Goal: Transaction & Acquisition: Purchase product/service

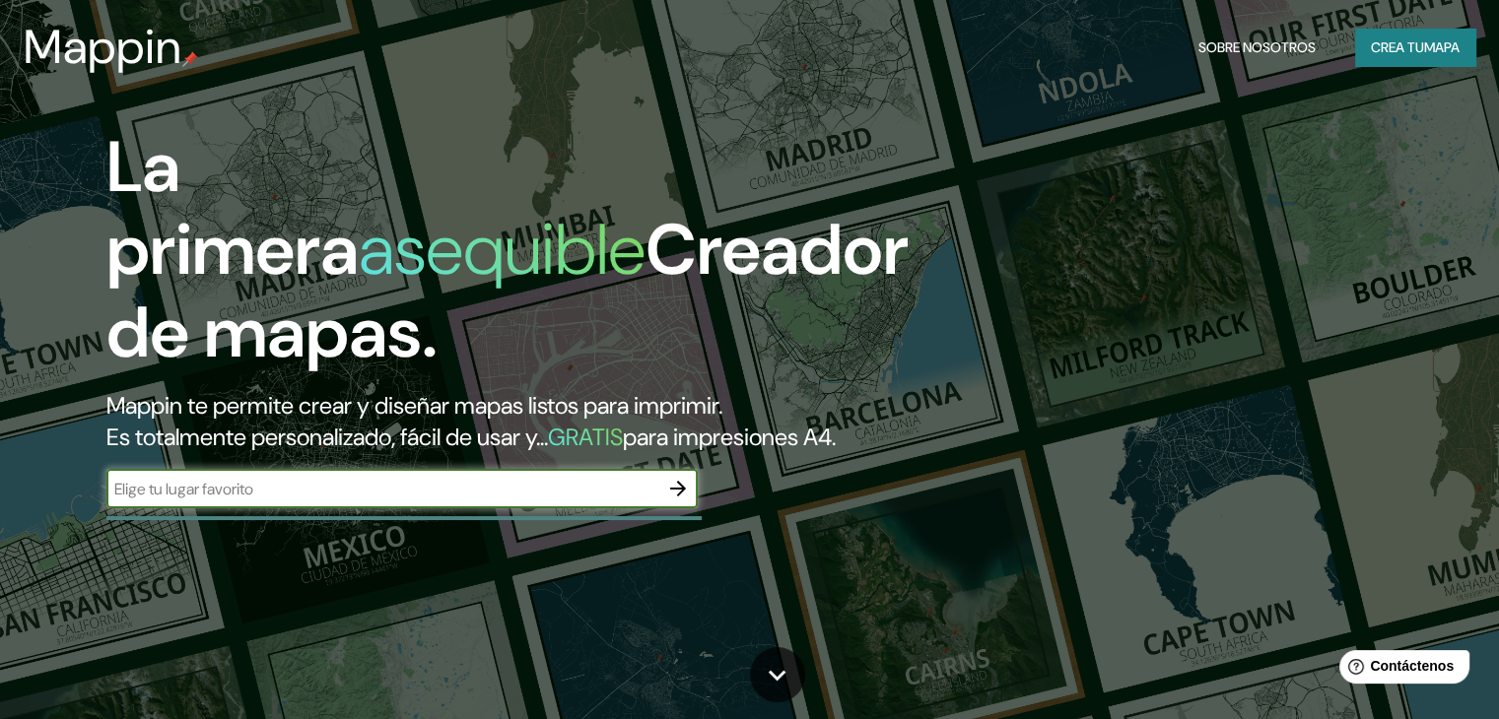
click at [351, 501] on input "text" at bounding box center [382, 489] width 552 height 23
drag, startPoint x: 363, startPoint y: 521, endPoint x: 268, endPoint y: 525, distance: 94.7
click at [268, 501] on input "avenida 1 con 27 monteria cordoba" at bounding box center [382, 489] width 552 height 23
type input "avenida 1 con 27 Montería cordoba"
click at [678, 497] on icon "button" at bounding box center [678, 489] width 16 height 16
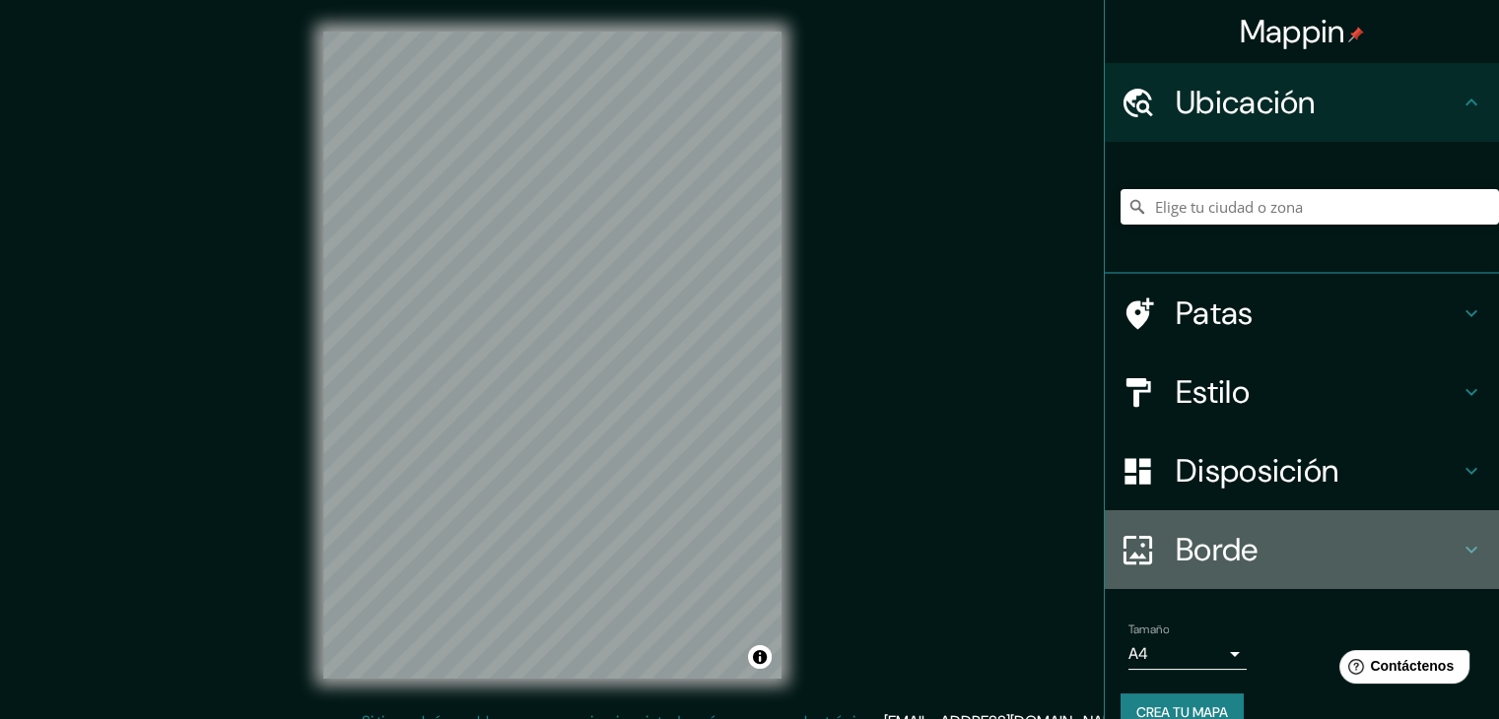
click at [1176, 540] on font "Borde" at bounding box center [1217, 549] width 83 height 41
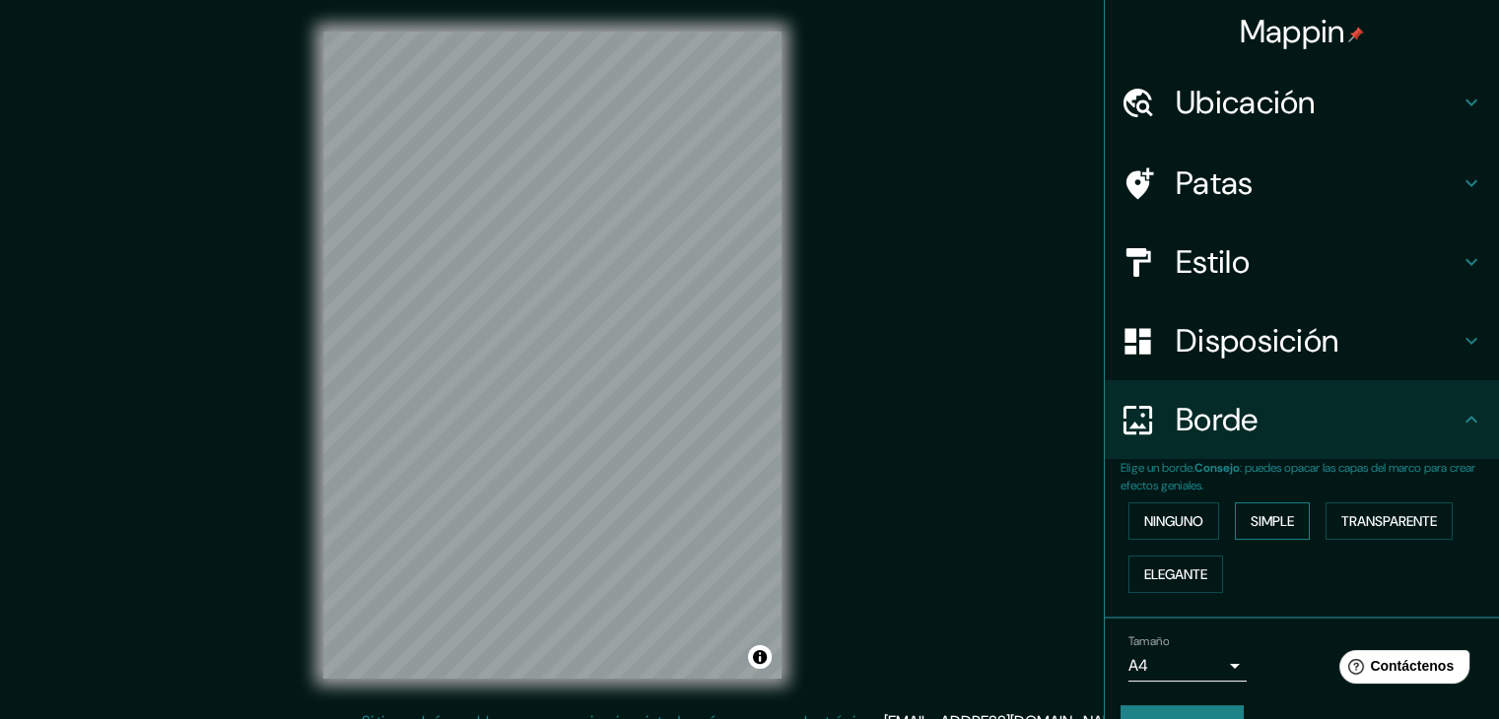
click at [1257, 524] on font "Simple" at bounding box center [1271, 521] width 43 height 18
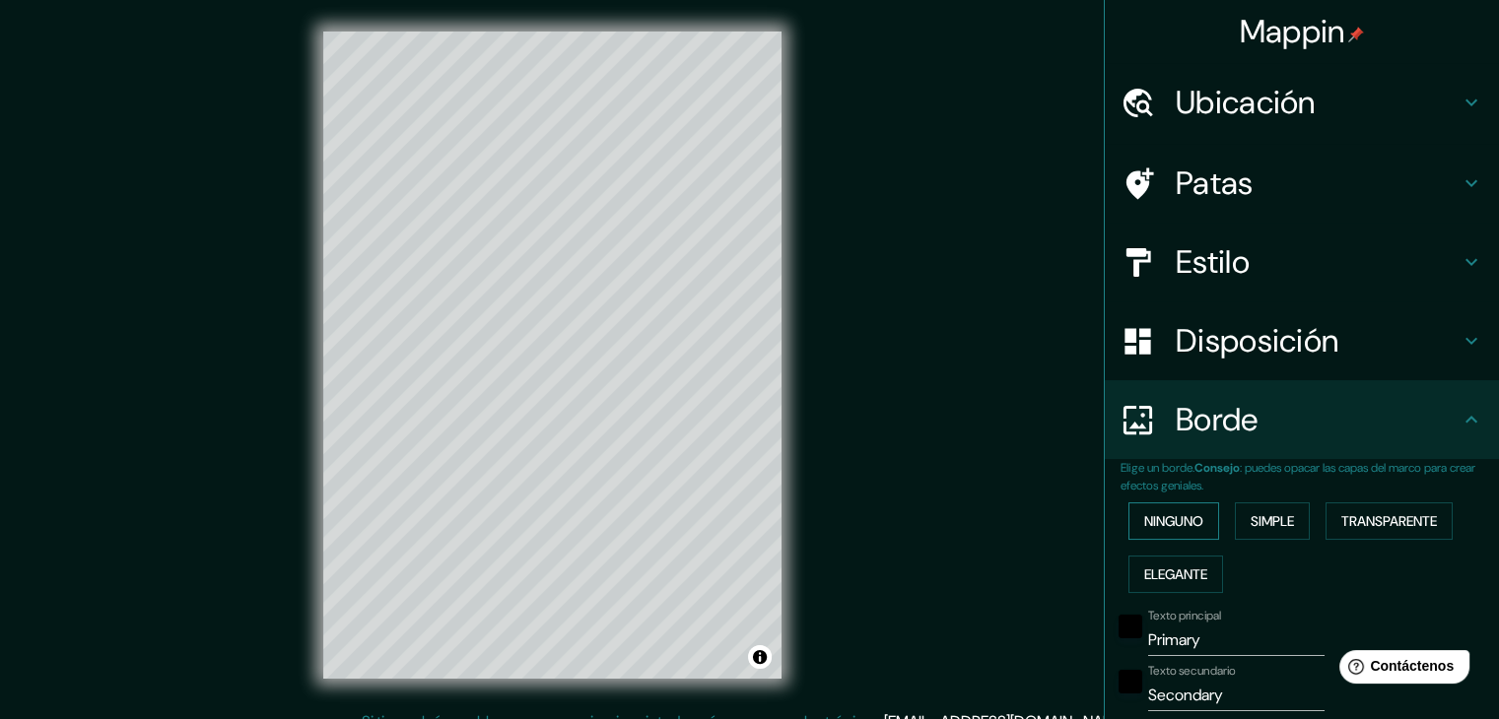
click at [1177, 518] on font "Ninguno" at bounding box center [1173, 521] width 59 height 18
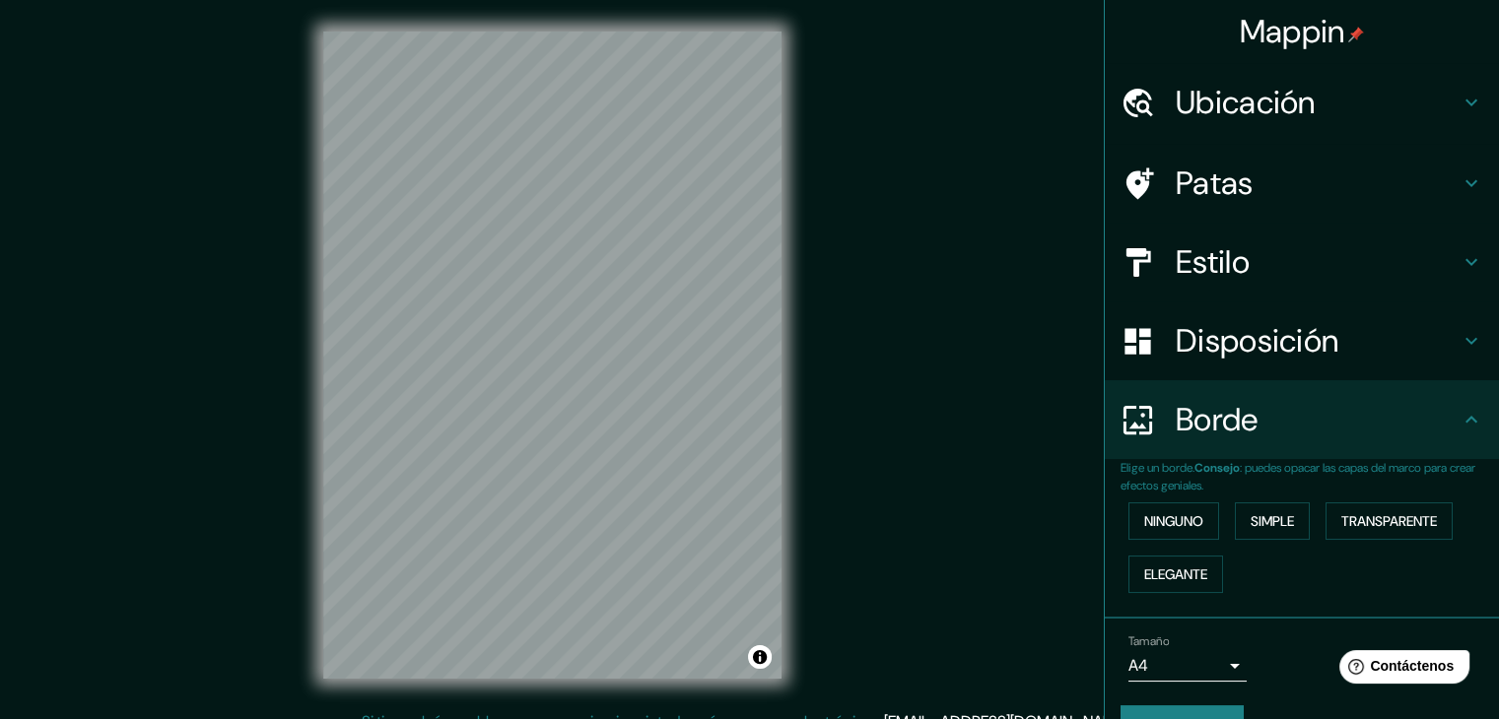
click at [1249, 346] on font "Disposición" at bounding box center [1257, 340] width 163 height 41
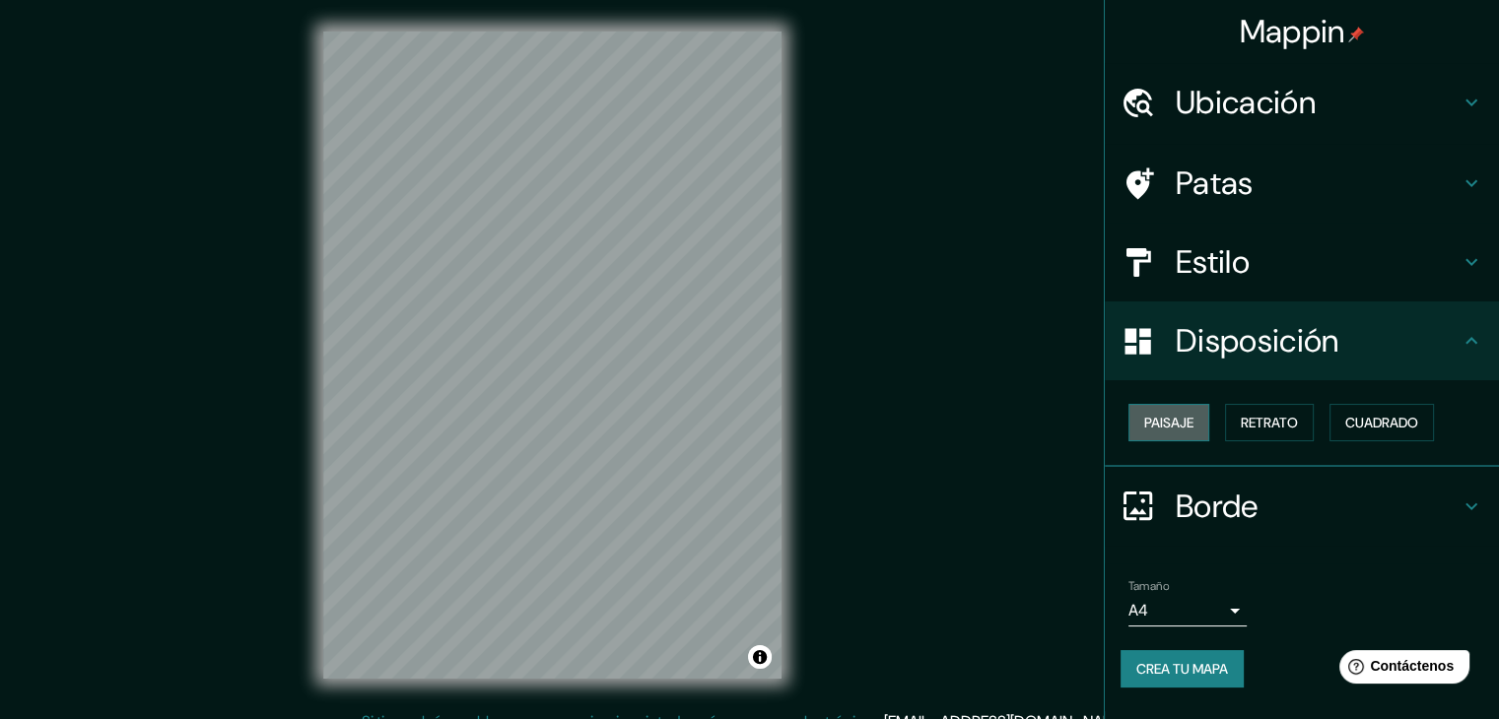
click at [1180, 428] on font "Paisaje" at bounding box center [1168, 423] width 49 height 18
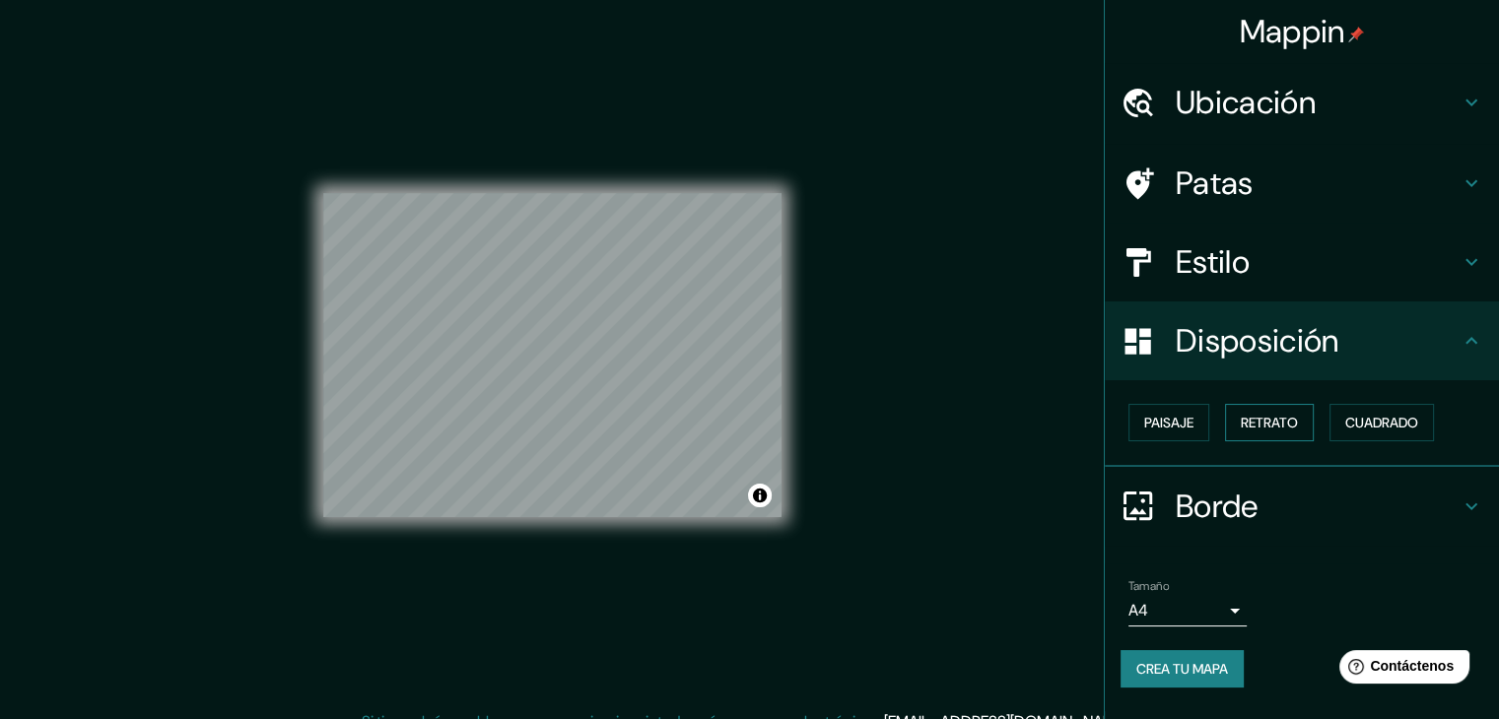
click at [1283, 410] on font "Retrato" at bounding box center [1269, 423] width 57 height 26
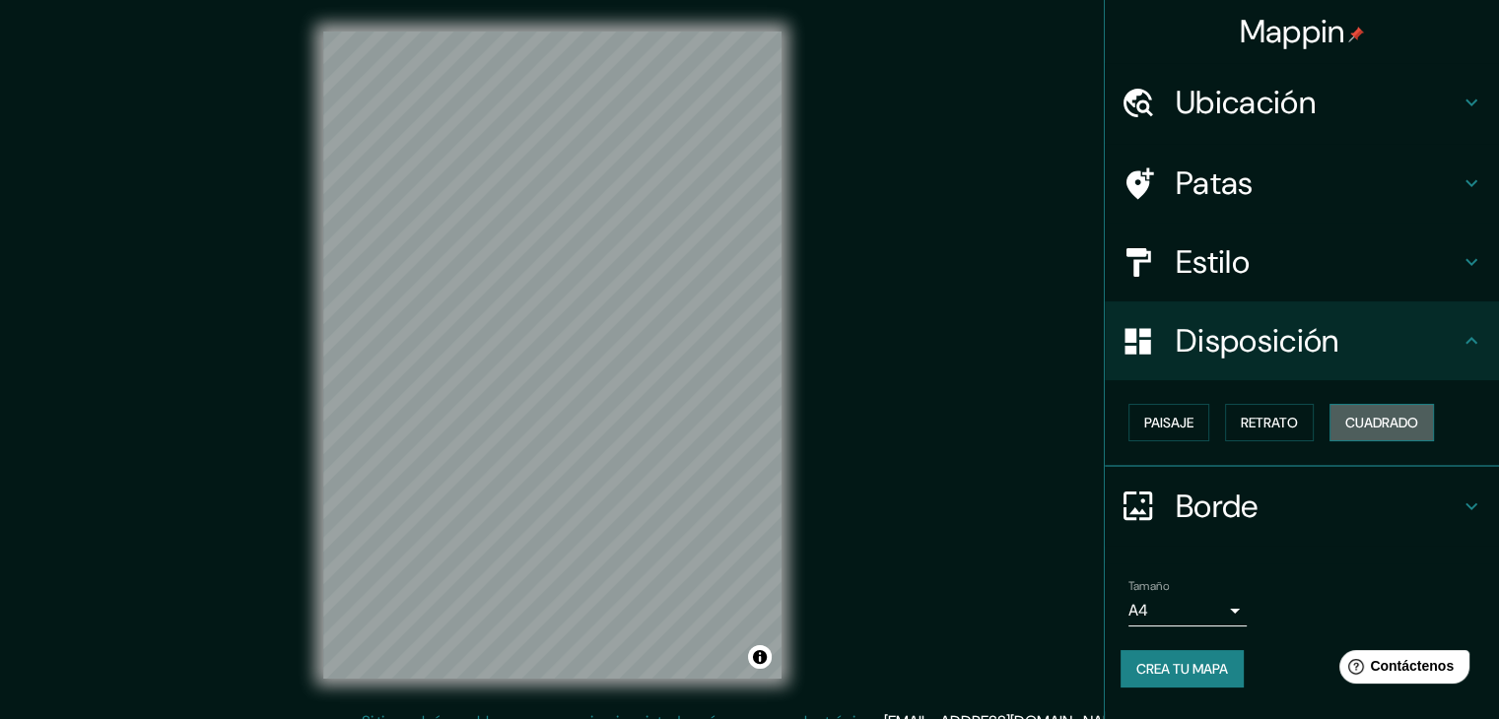
click at [1367, 427] on font "Cuadrado" at bounding box center [1381, 423] width 73 height 18
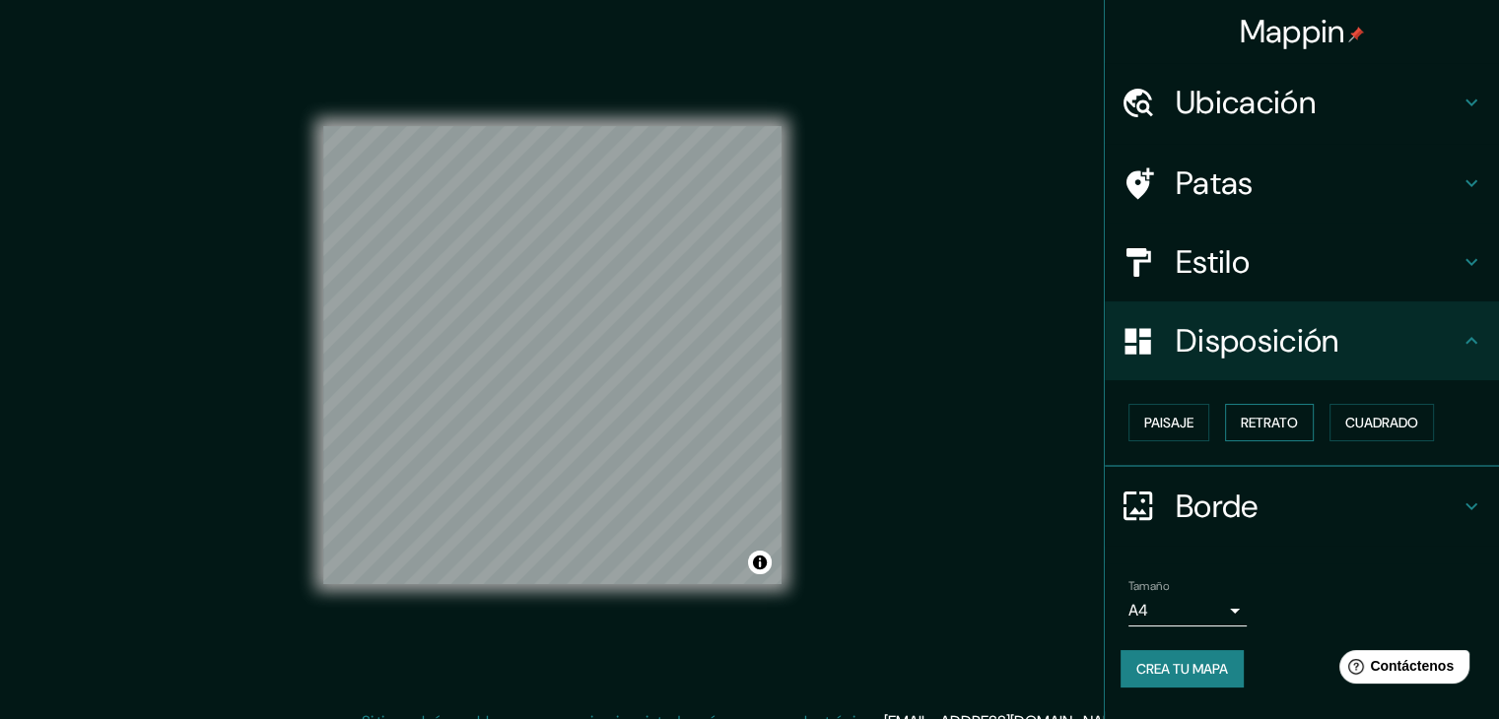
click at [1277, 427] on font "Retrato" at bounding box center [1269, 423] width 57 height 18
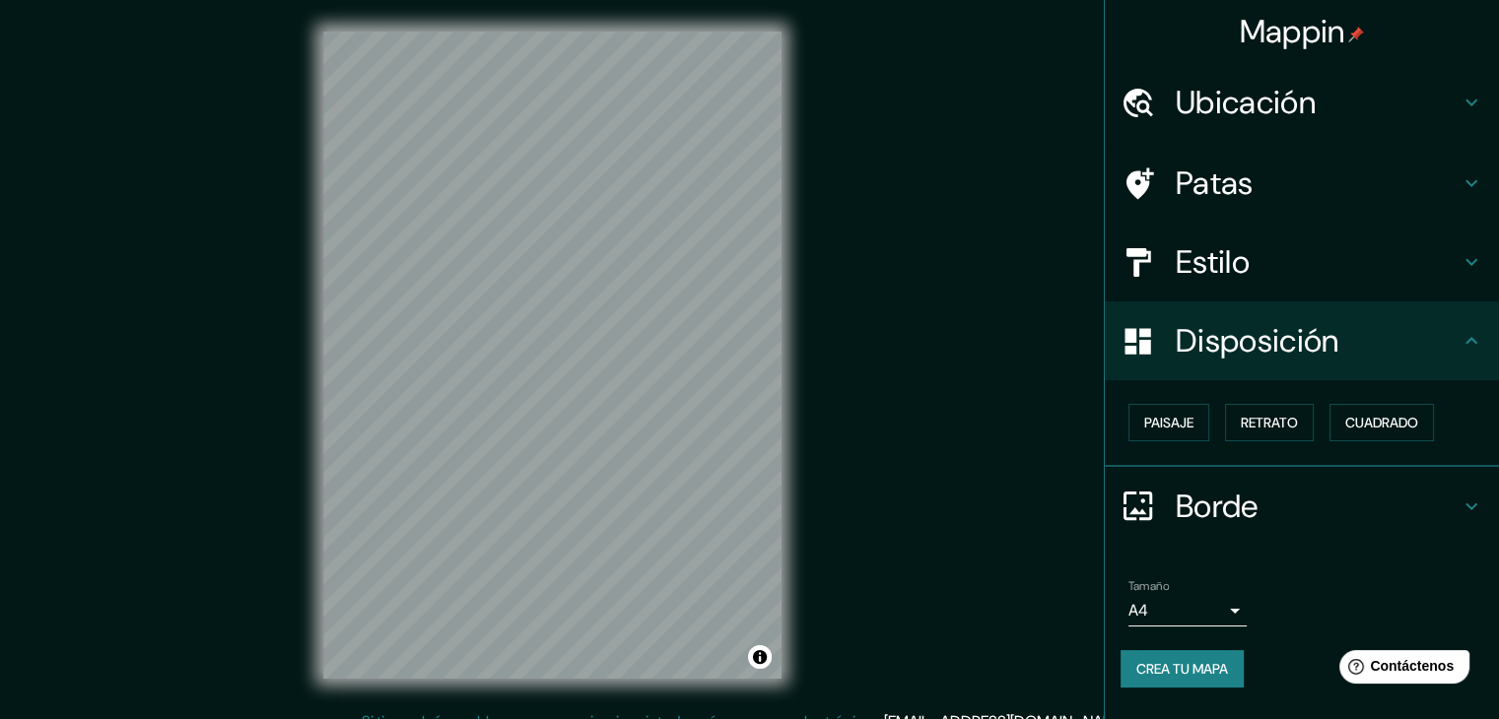
click at [1228, 265] on font "Estilo" at bounding box center [1213, 261] width 74 height 41
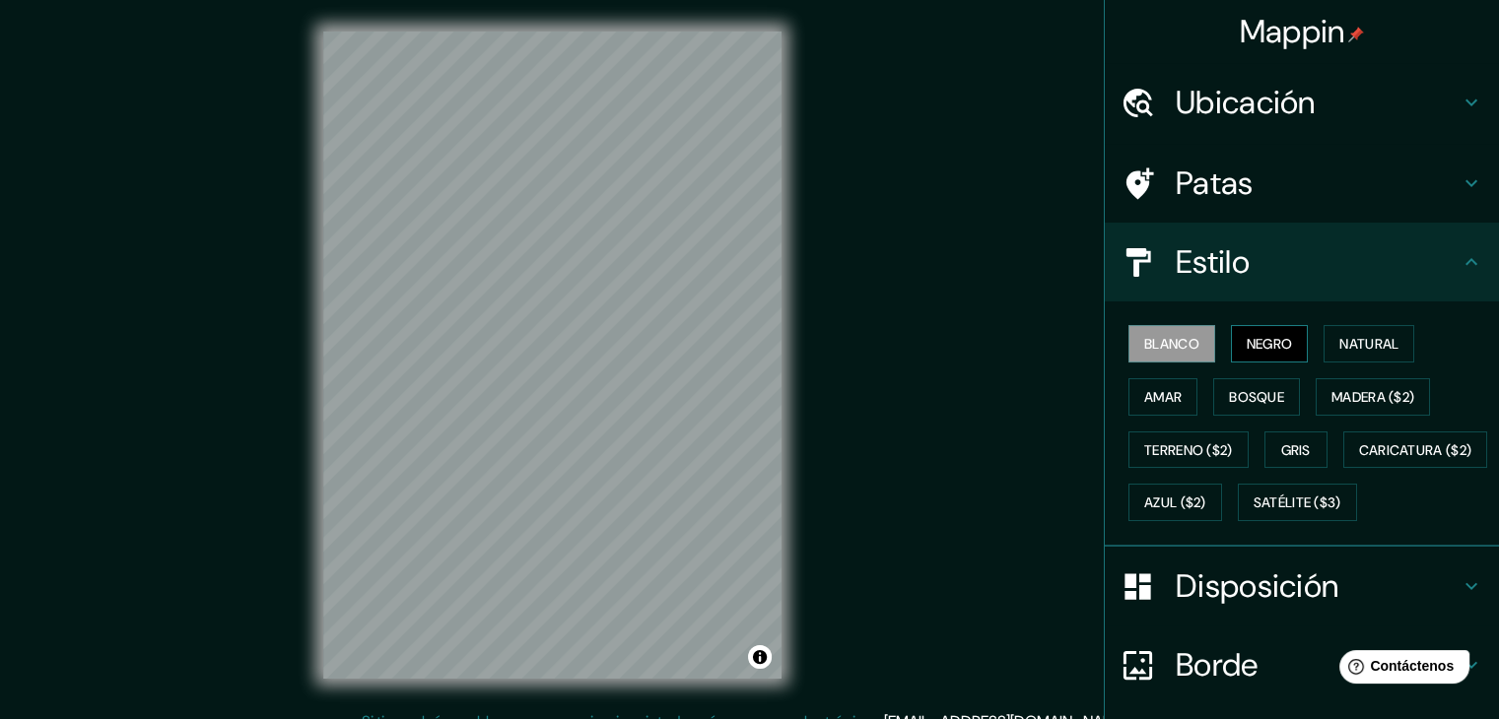
click at [1269, 342] on font "Negro" at bounding box center [1270, 344] width 46 height 18
click at [1159, 399] on font "Amar" at bounding box center [1162, 397] width 37 height 18
click at [1248, 352] on font "Negro" at bounding box center [1270, 344] width 46 height 18
click at [1325, 336] on button "Natural" at bounding box center [1368, 343] width 91 height 37
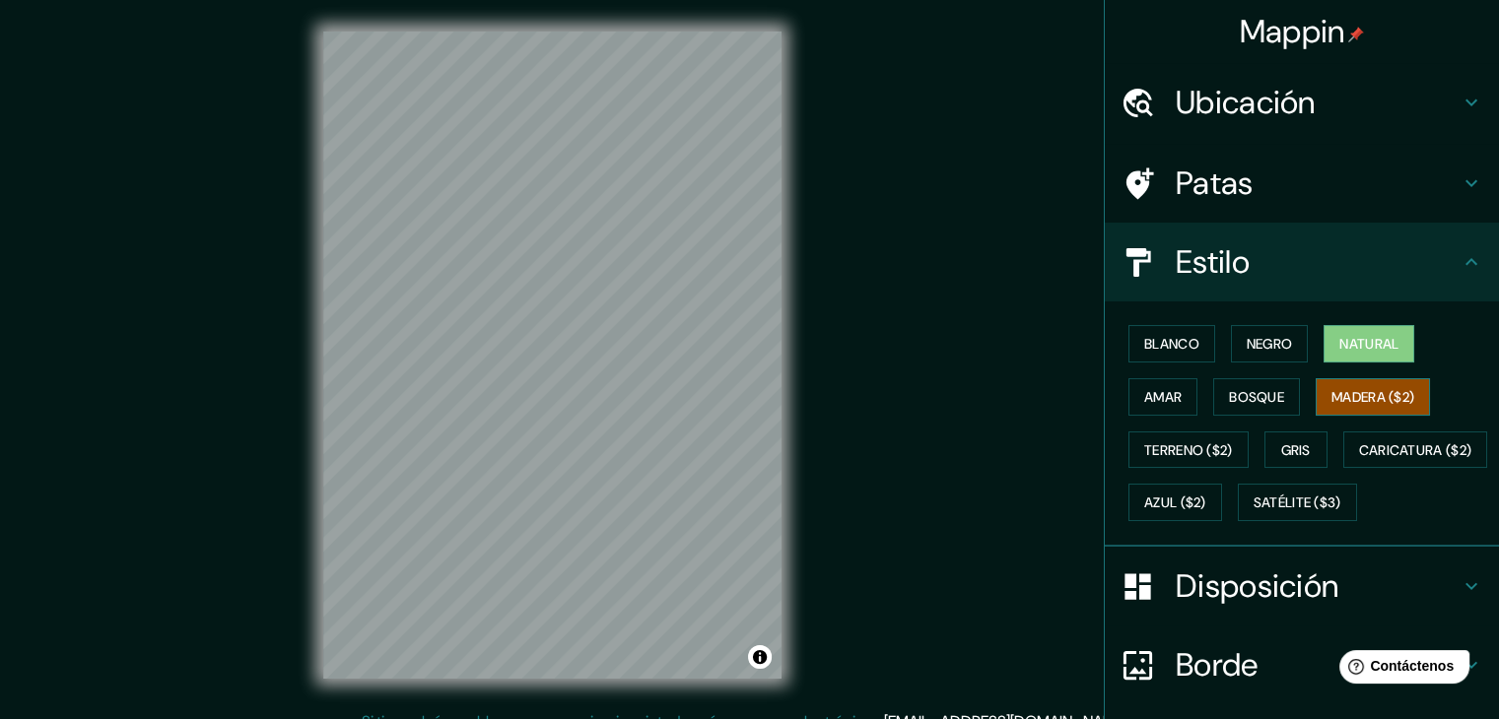
click at [1356, 398] on font "Madera ($2)" at bounding box center [1372, 397] width 83 height 18
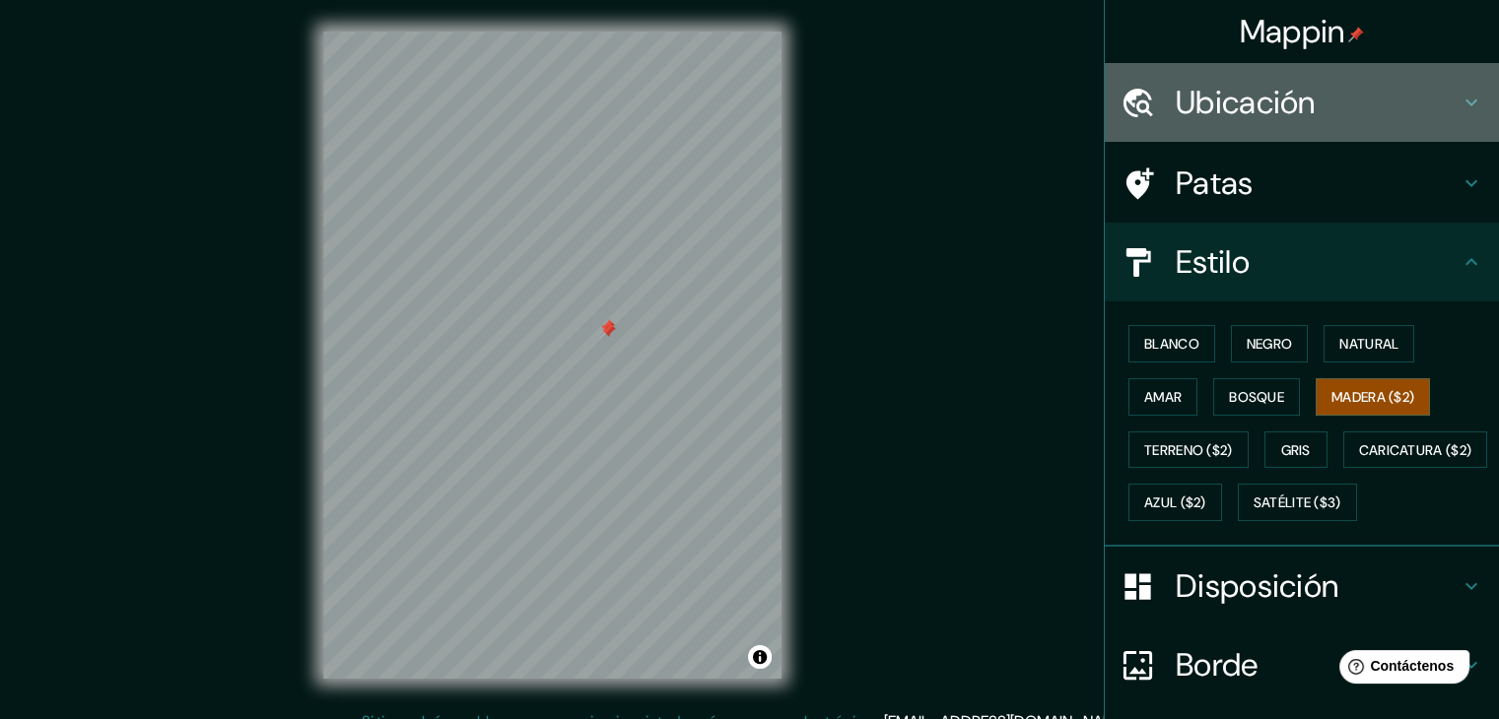
click at [1145, 96] on div at bounding box center [1147, 103] width 55 height 34
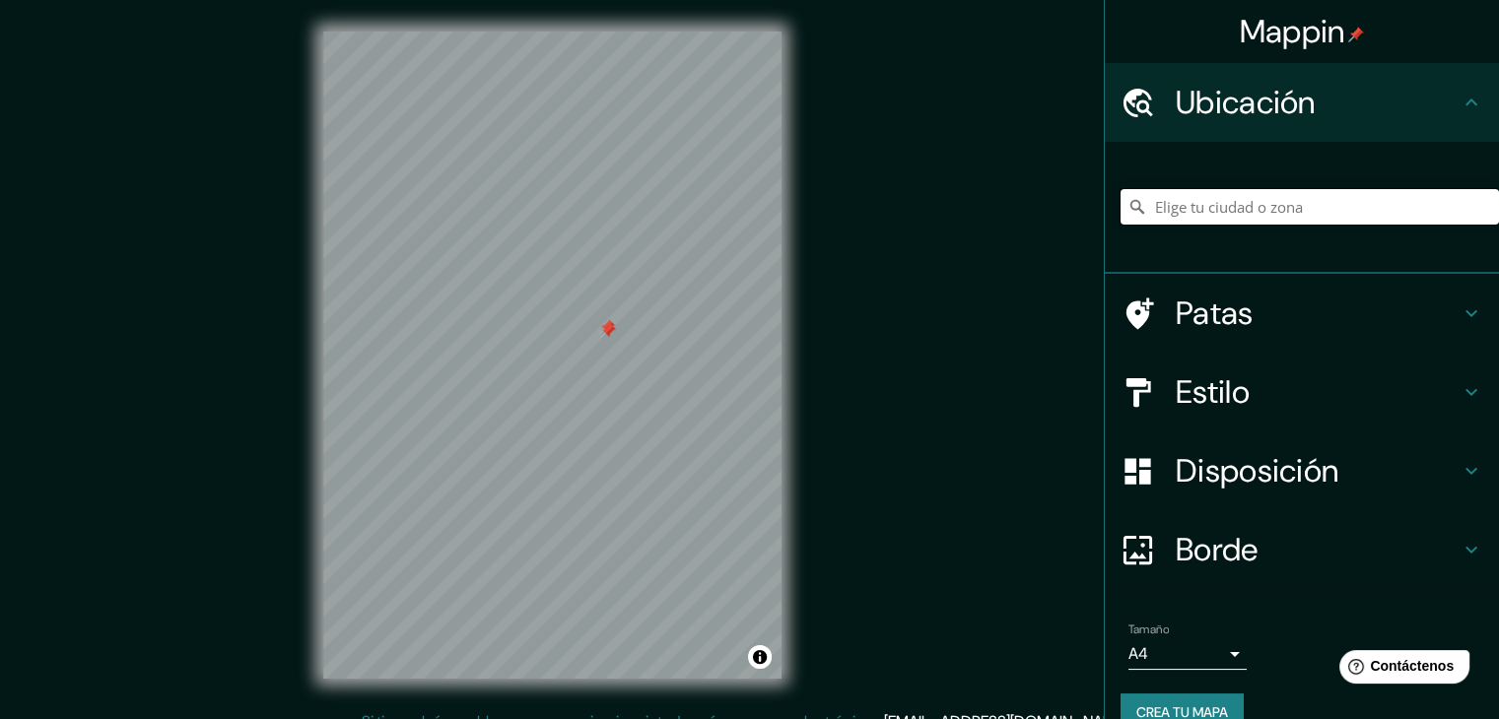
click at [1210, 210] on input "Elige tu ciudad o zona" at bounding box center [1309, 206] width 378 height 35
click at [1429, 203] on input "[GEOGRAPHIC_DATA][PERSON_NAME], [GEOGRAPHIC_DATA]" at bounding box center [1309, 206] width 378 height 35
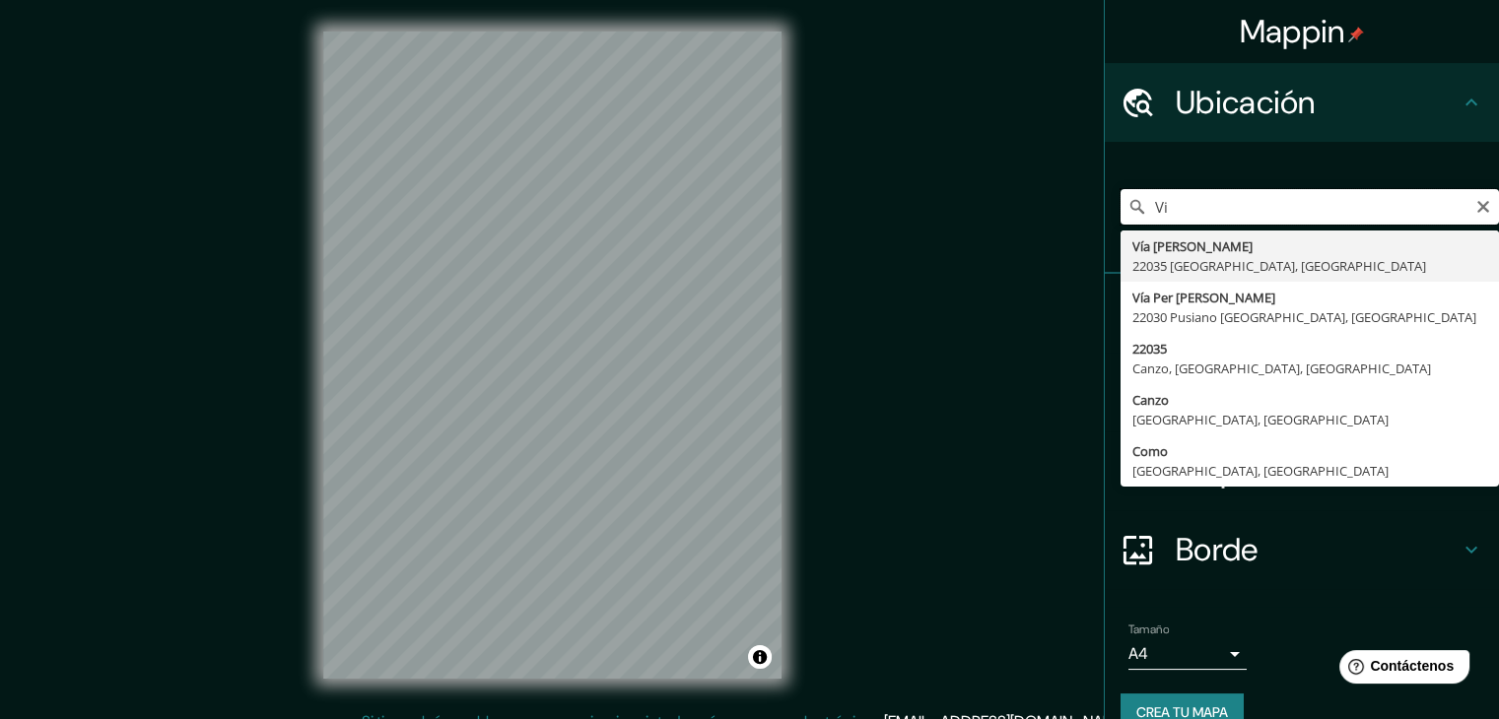
type input "V"
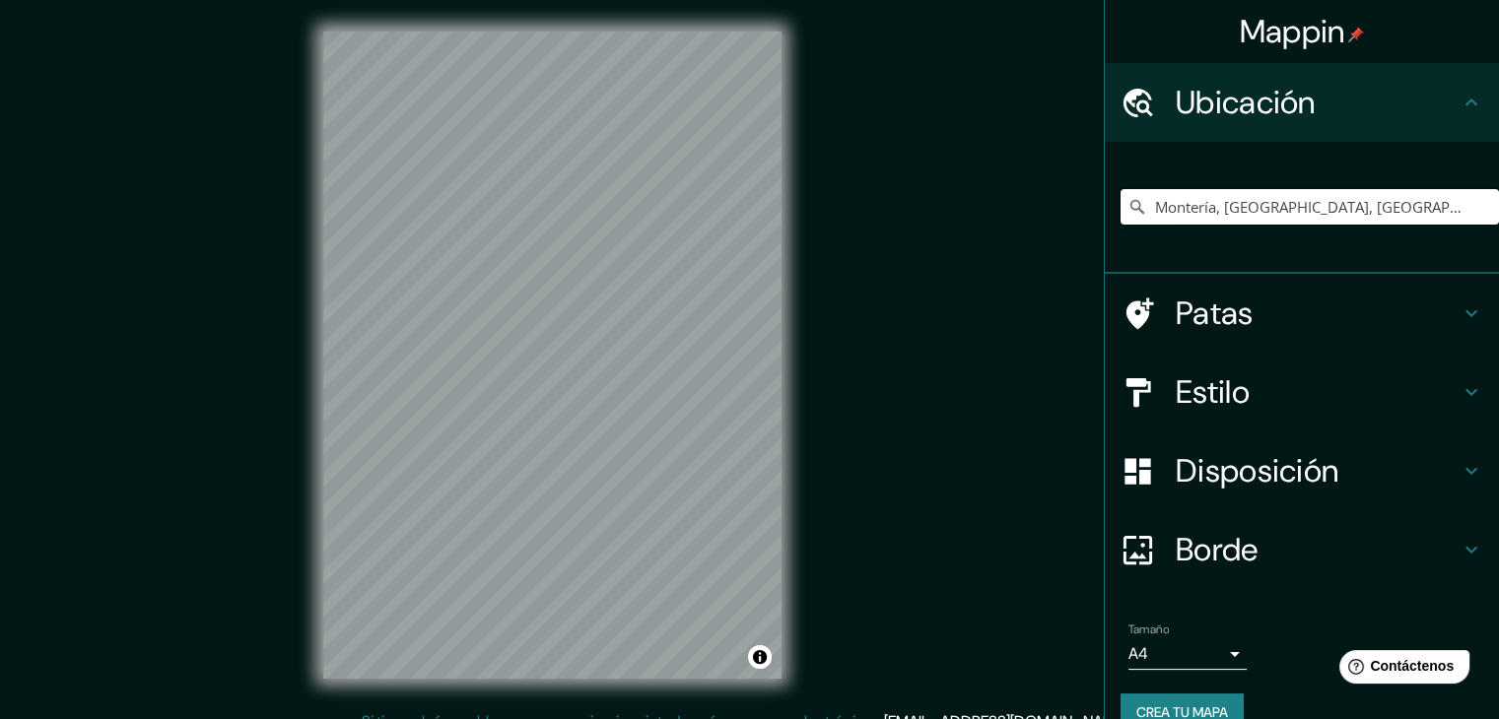
type input "Montería, [GEOGRAPHIC_DATA], [GEOGRAPHIC_DATA]"
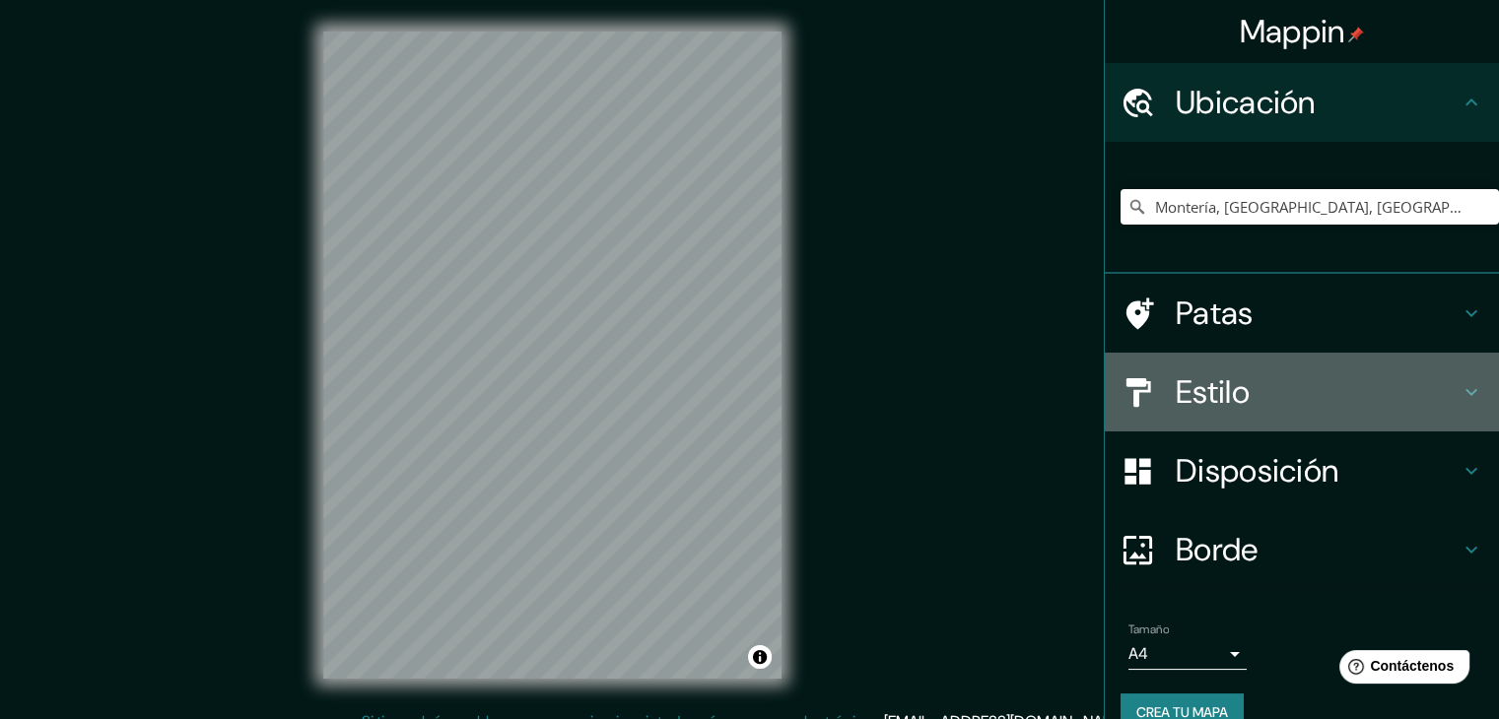
click at [1361, 403] on h4 "Estilo" at bounding box center [1318, 391] width 284 height 39
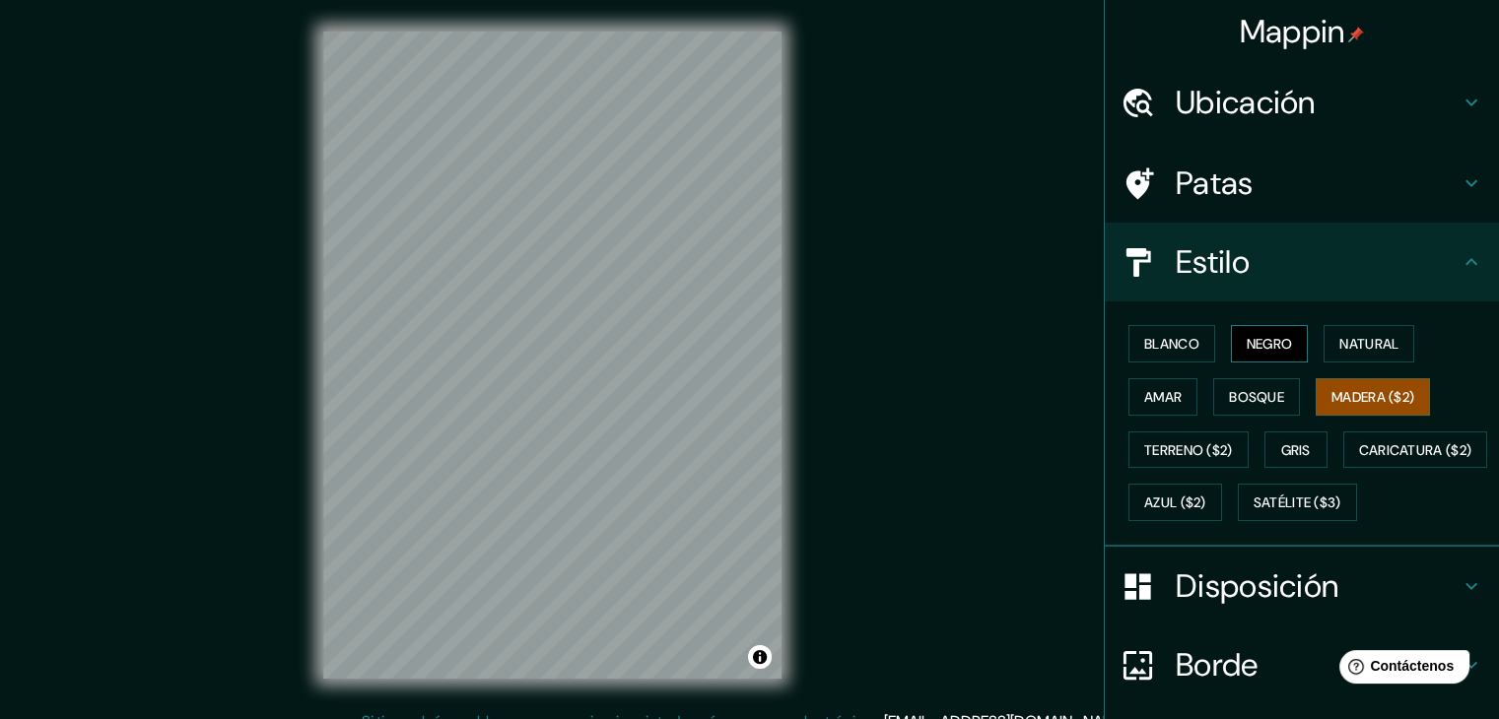
click at [1252, 340] on font "Negro" at bounding box center [1270, 344] width 46 height 18
click at [759, 657] on button "Activar o desactivar atribución" at bounding box center [760, 657] width 24 height 24
drag, startPoint x: 759, startPoint y: 657, endPoint x: 696, endPoint y: 657, distance: 63.1
click at [696, 657] on div "© Mapbox © OpenStreetMap Mejorar este mapa" at bounding box center [623, 657] width 298 height 24
click at [696, 657] on font "Mejorar este mapa" at bounding box center [691, 657] width 103 height 14
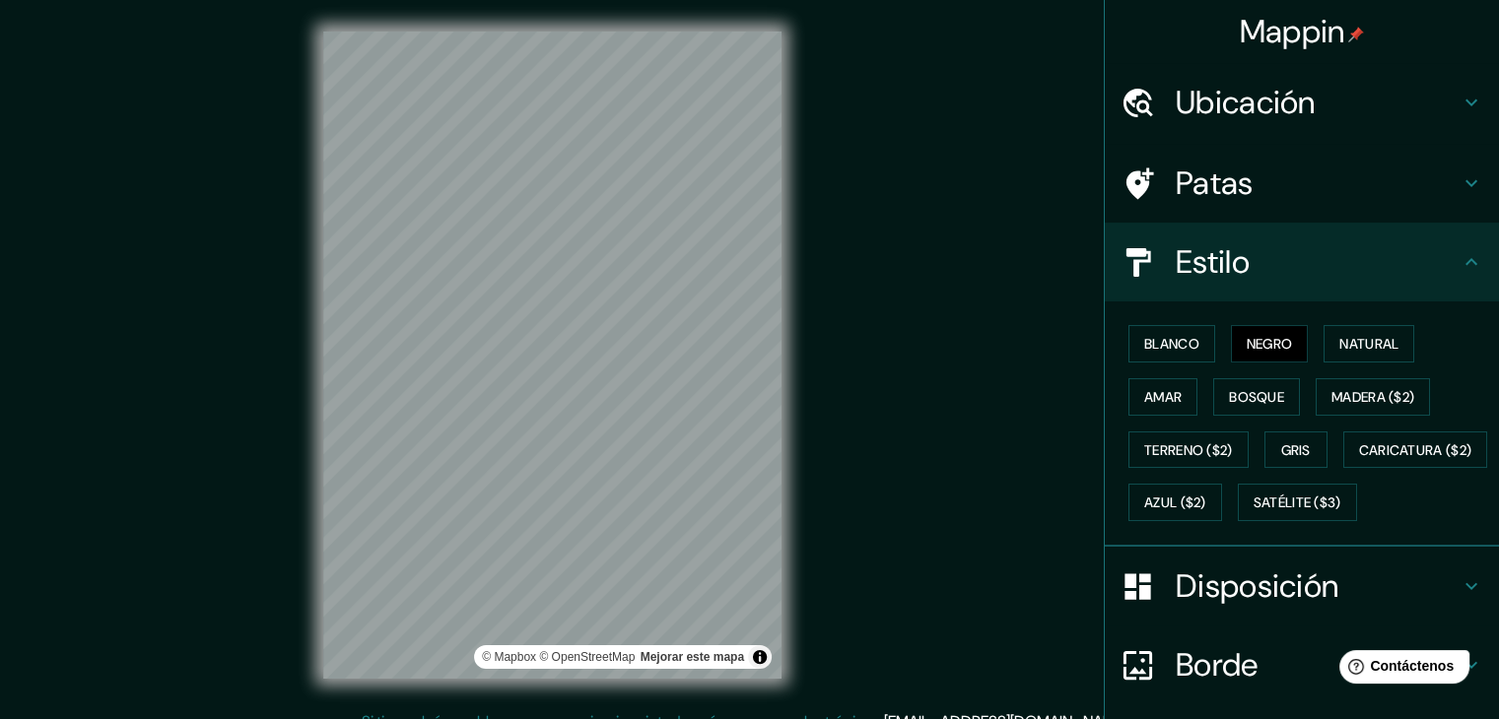
click at [935, 517] on div "Mappin Ubicación Montería, [GEOGRAPHIC_DATA], [GEOGRAPHIC_DATA] Montería [GEOGR…" at bounding box center [749, 371] width 1499 height 742
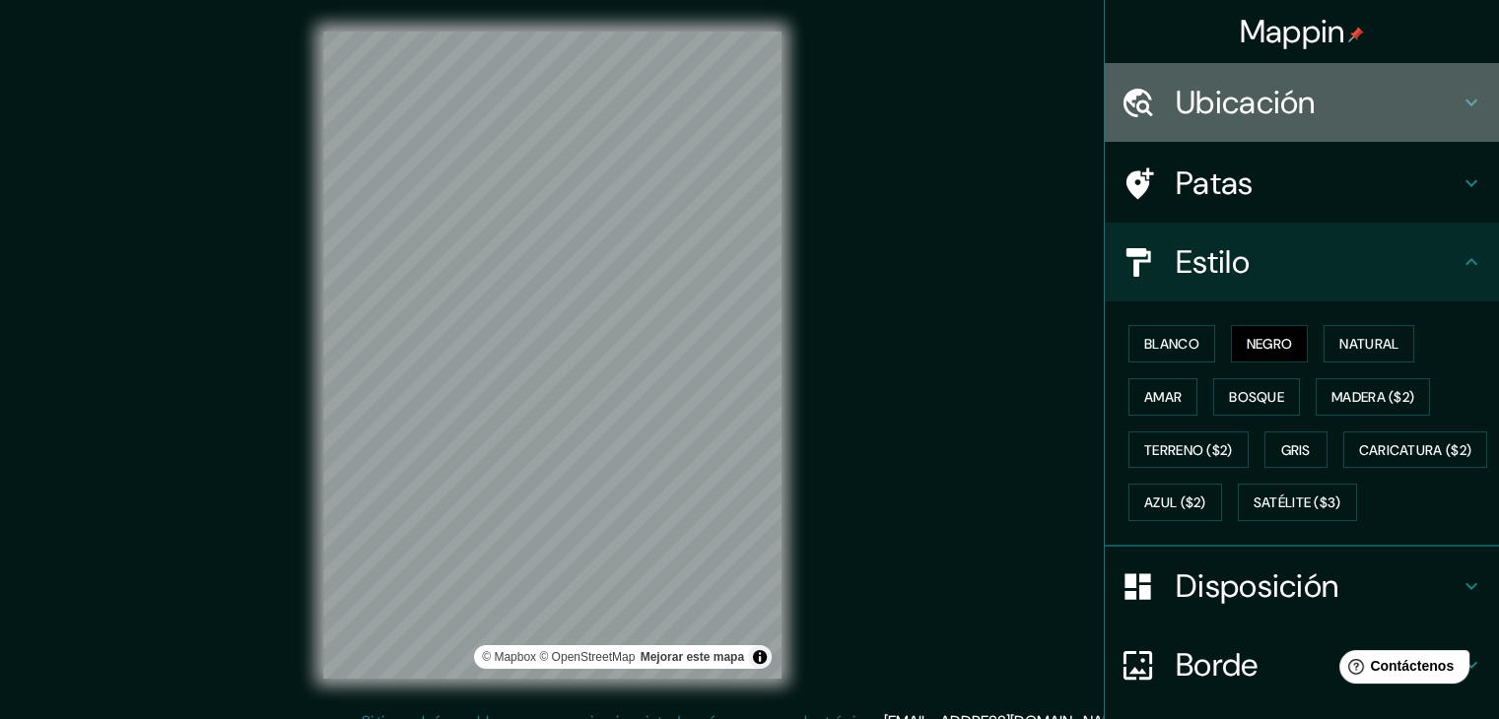
click at [1246, 96] on font "Ubicación" at bounding box center [1246, 102] width 140 height 41
